Goal: Task Accomplishment & Management: Use online tool/utility

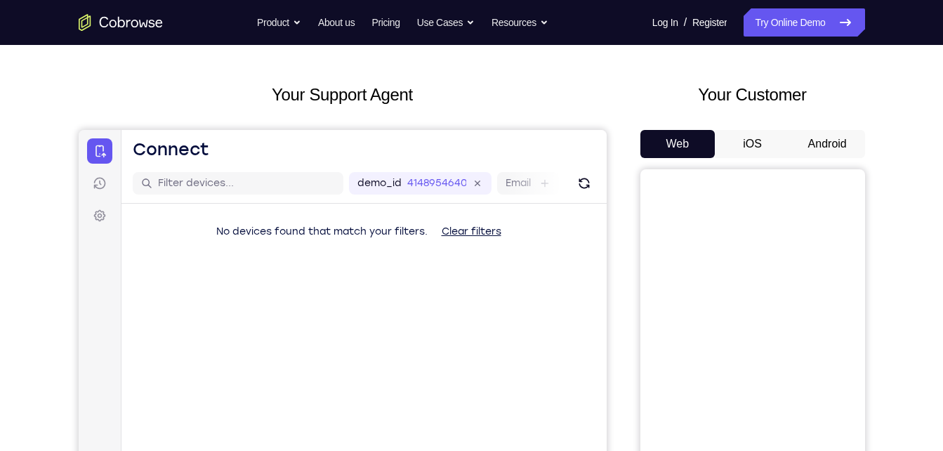
scroll to position [48, 0]
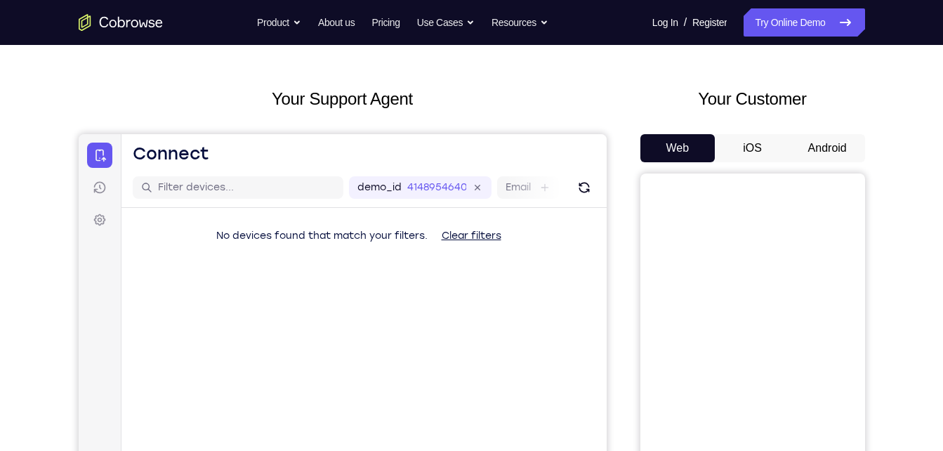
click at [834, 150] on button "Android" at bounding box center [827, 148] width 75 height 28
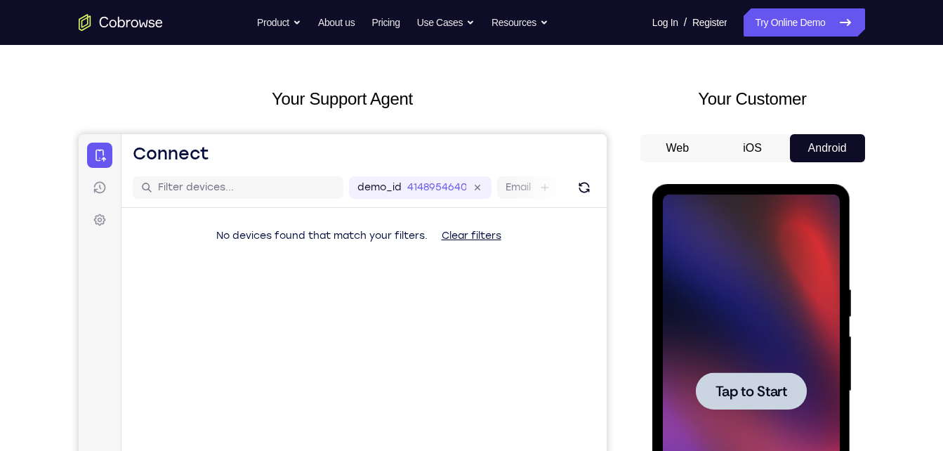
scroll to position [0, 0]
click at [750, 413] on div at bounding box center [751, 391] width 177 height 393
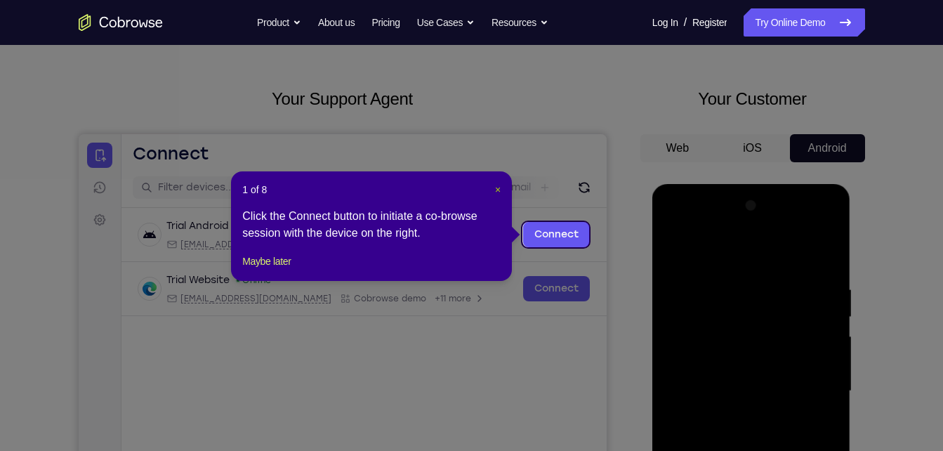
click at [499, 185] on span "×" at bounding box center [498, 189] width 6 height 11
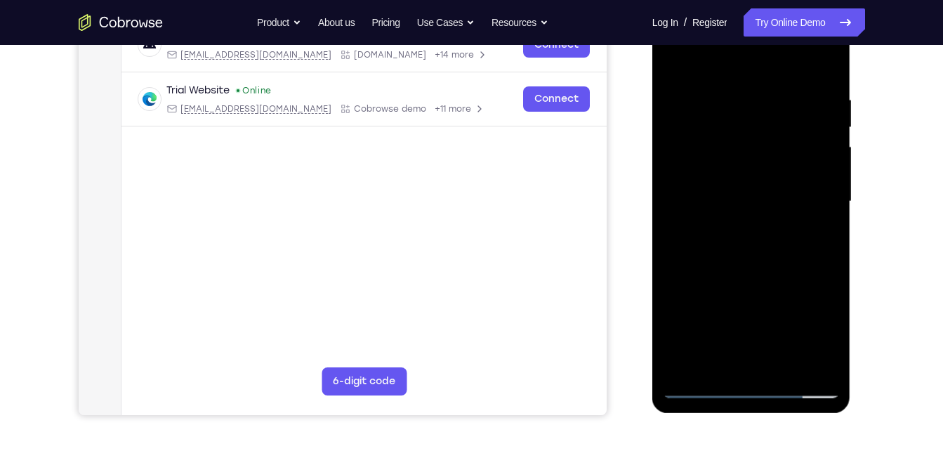
scroll to position [237, 0]
click at [752, 386] on div at bounding box center [751, 202] width 177 height 393
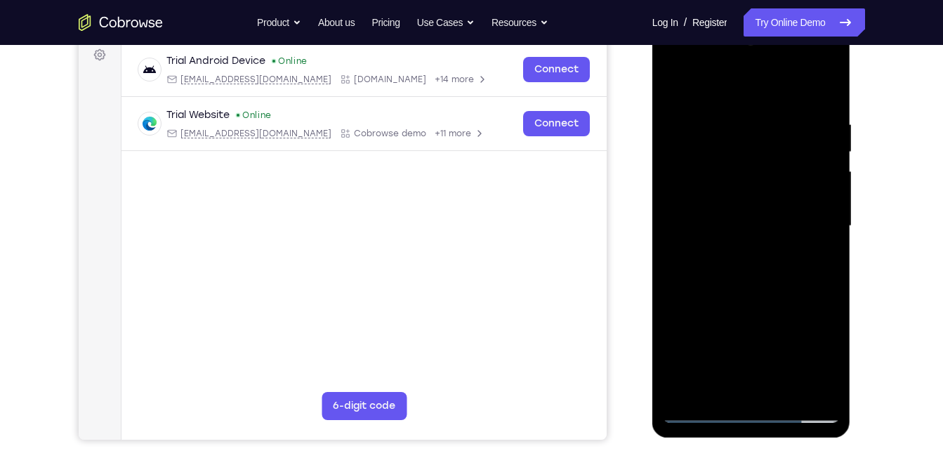
scroll to position [237, 0]
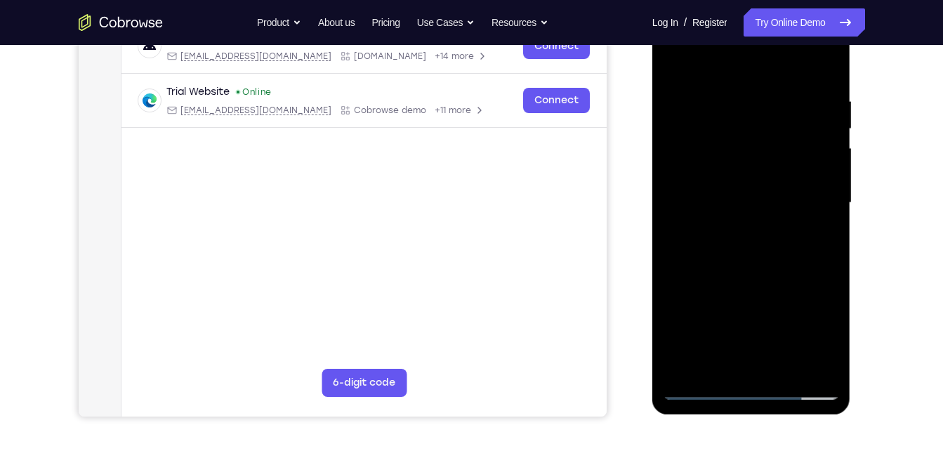
click at [813, 332] on div at bounding box center [751, 202] width 177 height 393
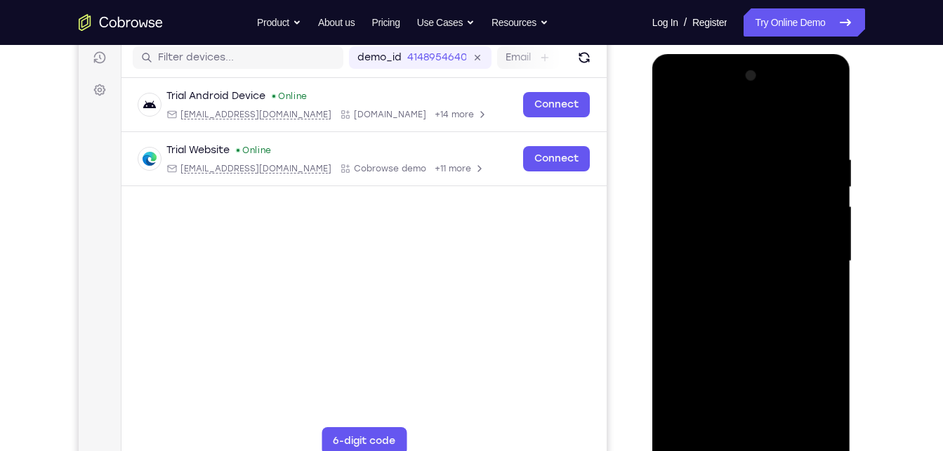
scroll to position [179, 0]
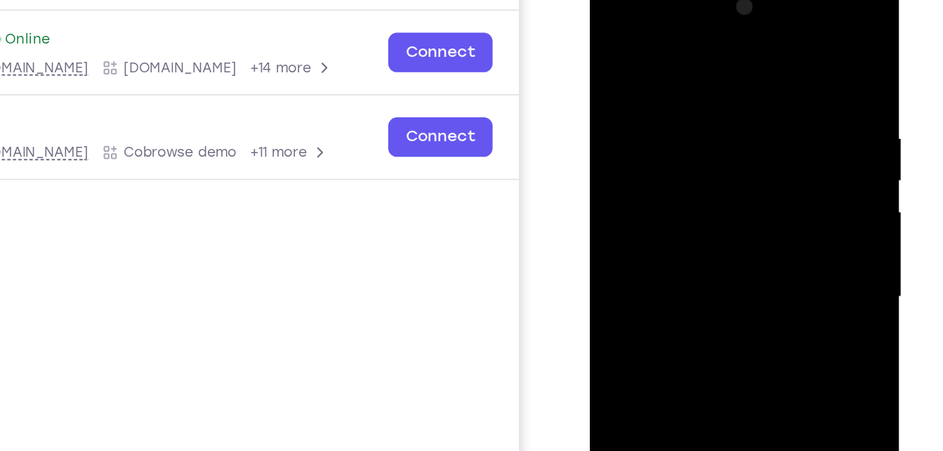
click at [662, 40] on div at bounding box center [689, 181] width 177 height 393
click at [620, 11] on div at bounding box center [689, 181] width 177 height 393
click at [673, 103] on div at bounding box center [689, 181] width 177 height 393
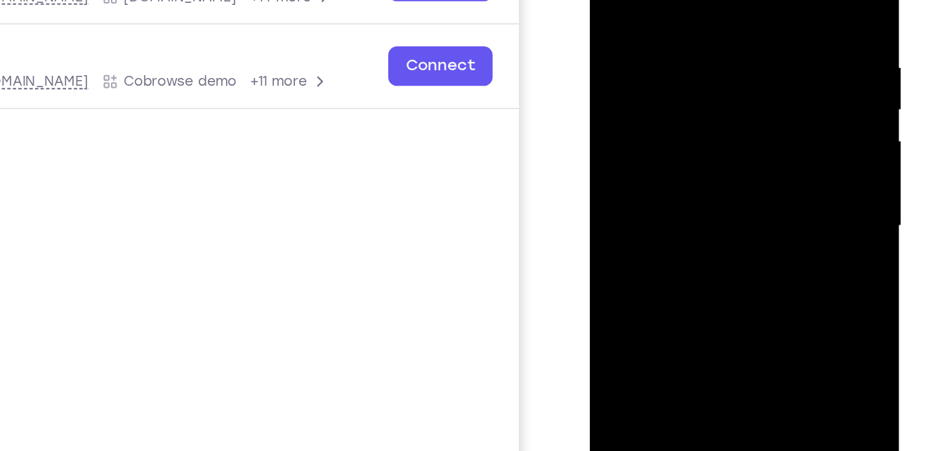
click at [621, 57] on div at bounding box center [689, 109] width 177 height 393
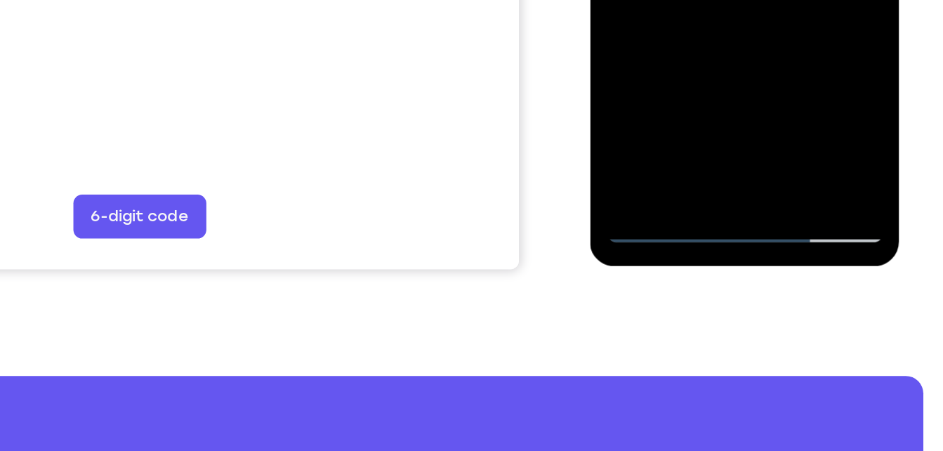
scroll to position [338, 0]
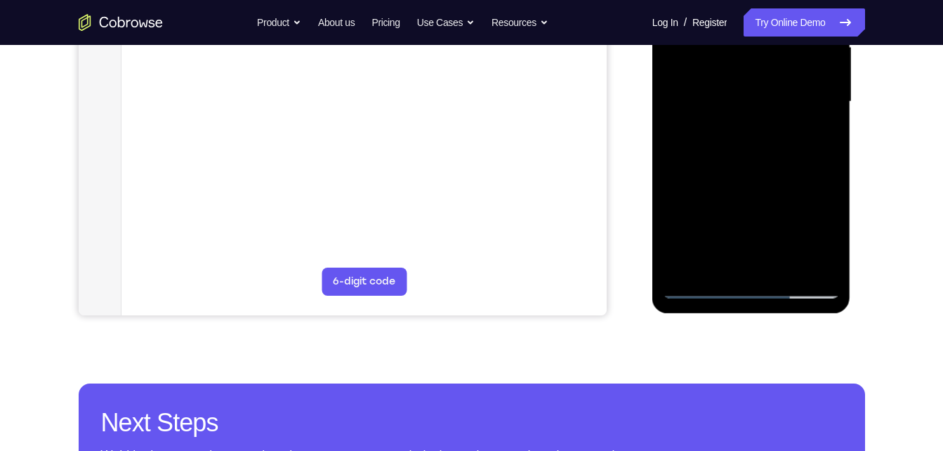
scroll to position [237, 0]
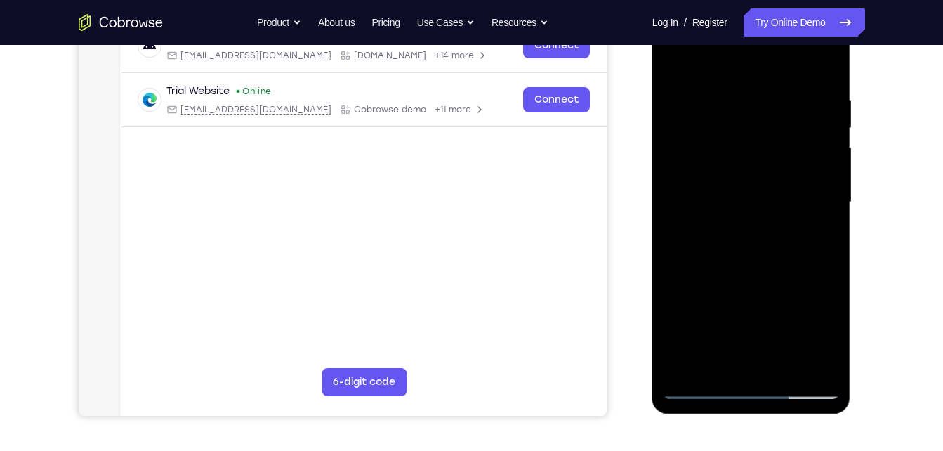
click at [721, 157] on div at bounding box center [751, 202] width 177 height 393
click at [745, 172] on div at bounding box center [751, 202] width 177 height 393
click at [704, 188] on div at bounding box center [751, 202] width 177 height 393
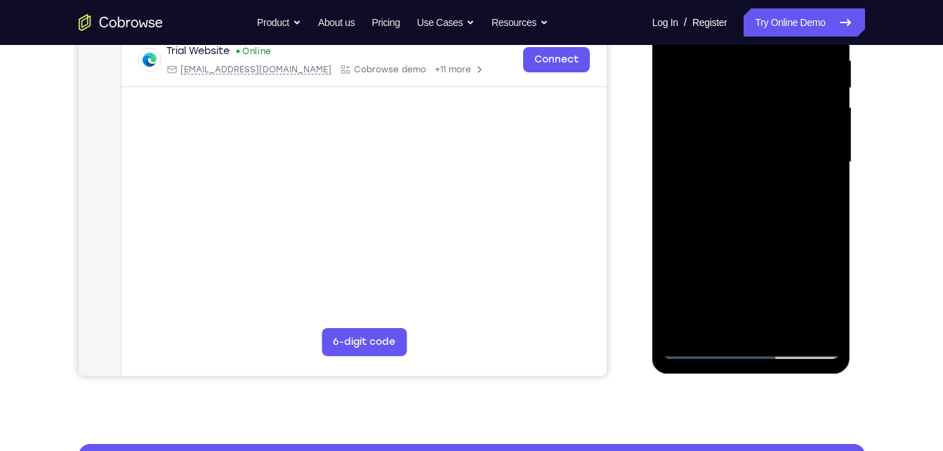
scroll to position [176, 0]
